Goal: Navigation & Orientation: Understand site structure

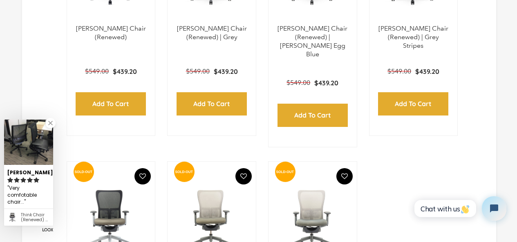
select select "created-descending"
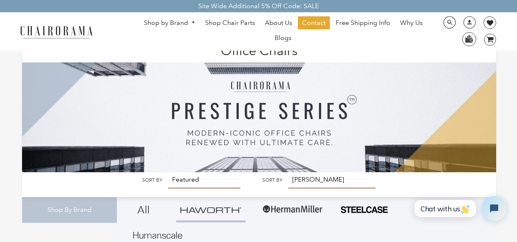
click at [46, 116] on img at bounding box center [259, 107] width 475 height 132
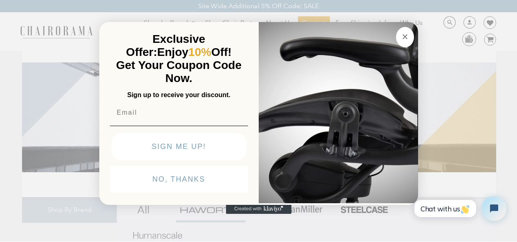
click at [400, 32] on circle "Close dialog" at bounding box center [404, 36] width 9 height 9
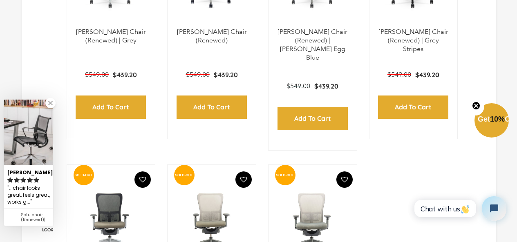
scroll to position [358, 0]
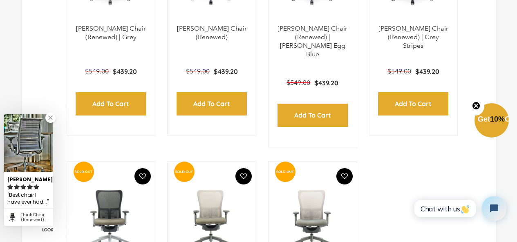
select select "created-ascending"
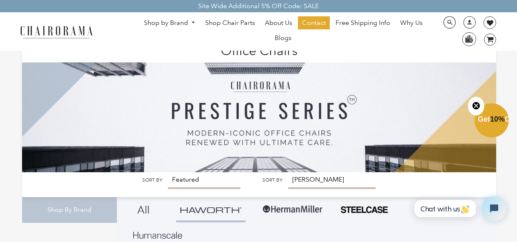
click at [397, 19] on link "Why Us" at bounding box center [411, 22] width 31 height 13
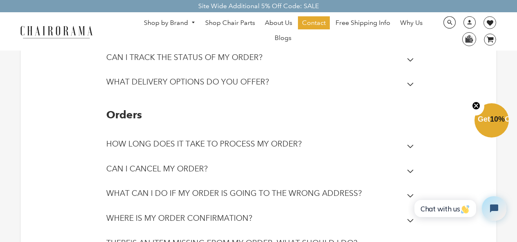
scroll to position [136, 0]
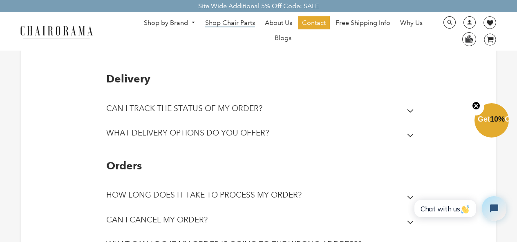
click at [214, 19] on span "Shop Chair Parts" at bounding box center [230, 23] width 50 height 9
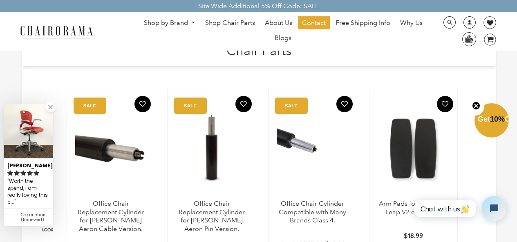
click at [189, 44] on ul "Shop by Brand [GEOGRAPHIC_DATA] [PERSON_NAME] Steelcase [PERSON_NAME] Human Sca…" at bounding box center [283, 31] width 302 height 30
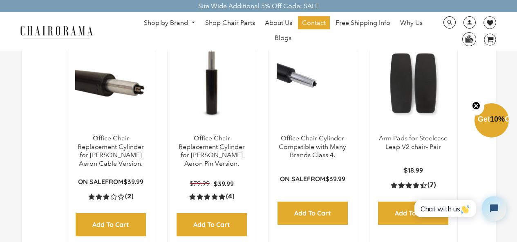
scroll to position [82, 0]
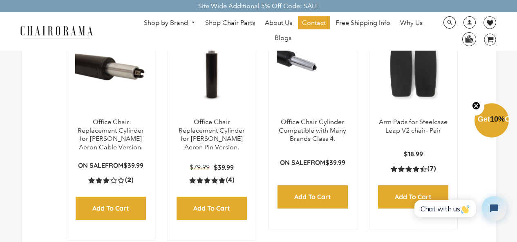
click at [315, 43] on ul "Shop by Brand [GEOGRAPHIC_DATA] [PERSON_NAME] Steelcase [PERSON_NAME] Human Sca…" at bounding box center [283, 31] width 302 height 30
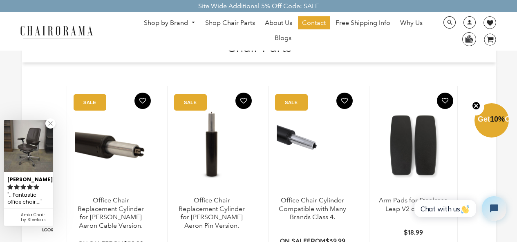
scroll to position [0, 0]
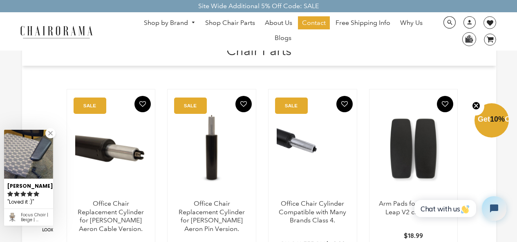
click at [152, 19] on link "Shop by Brand" at bounding box center [170, 23] width 60 height 13
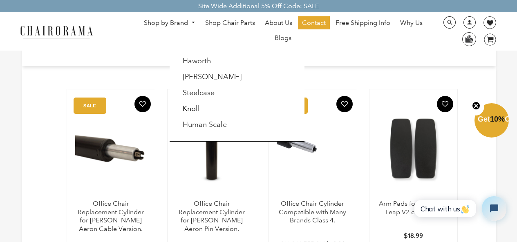
click at [197, 43] on ul "Shop by Brand [GEOGRAPHIC_DATA] [PERSON_NAME] Steelcase [PERSON_NAME] Human Sca…" at bounding box center [283, 31] width 302 height 30
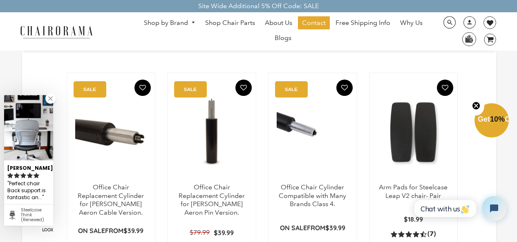
scroll to position [33, 0]
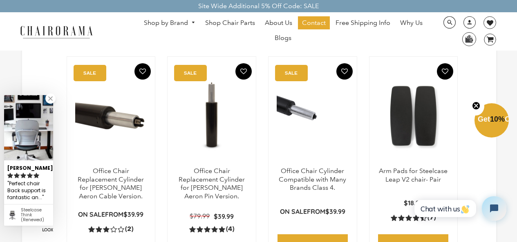
click at [349, 43] on ul "Shop by Brand [GEOGRAPHIC_DATA] [PERSON_NAME] Steelcase [PERSON_NAME] Human Sca…" at bounding box center [283, 31] width 302 height 30
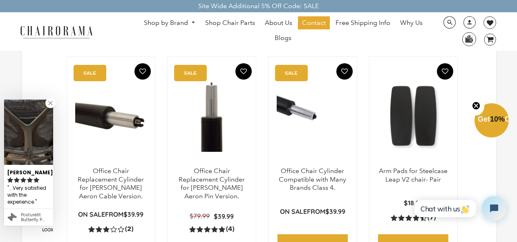
scroll to position [49, 0]
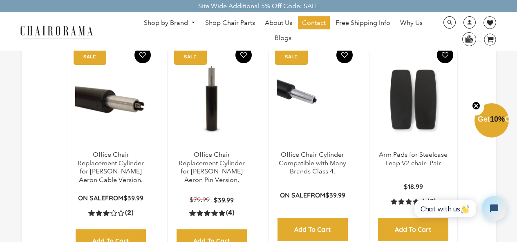
click at [189, 31] on ul "Shop by Brand [GEOGRAPHIC_DATA] [PERSON_NAME] Steelcase [PERSON_NAME] Human Sca…" at bounding box center [283, 31] width 302 height 30
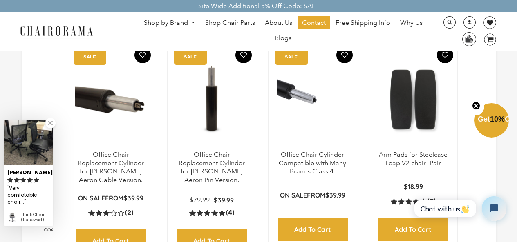
scroll to position [65, 0]
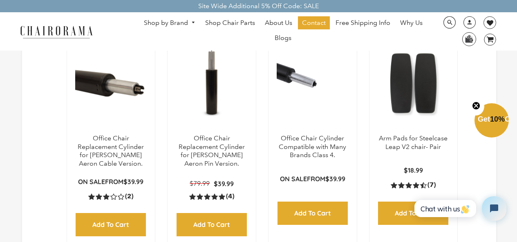
click at [347, 33] on ul "Shop by Brand [GEOGRAPHIC_DATA] [PERSON_NAME] Steelcase [PERSON_NAME] Human Sca…" at bounding box center [283, 31] width 302 height 30
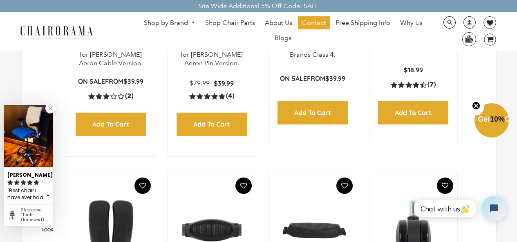
scroll to position [166, 0]
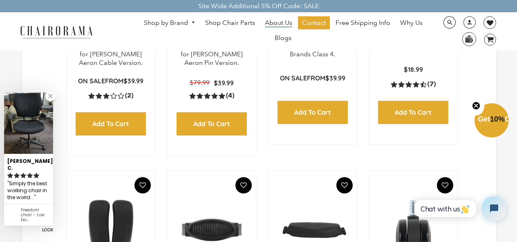
click at [269, 19] on span "About Us" at bounding box center [278, 23] width 27 height 9
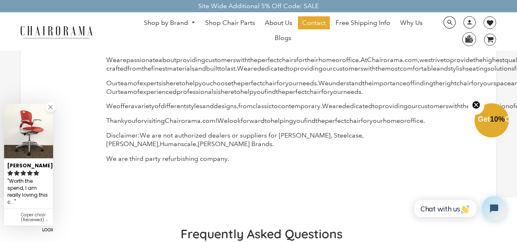
scroll to position [68, 0]
